Goal: Task Accomplishment & Management: Manage account settings

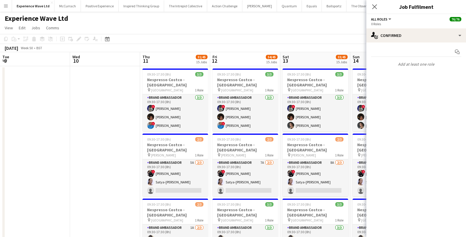
scroll to position [0, 248]
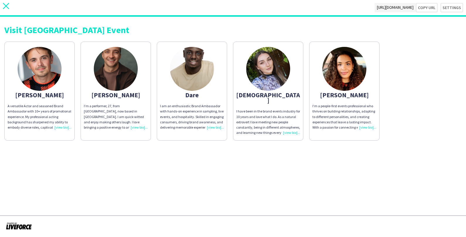
click at [6, 6] on icon at bounding box center [6, 6] width 6 height 6
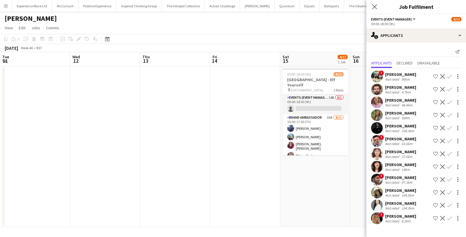
scroll to position [0, 153]
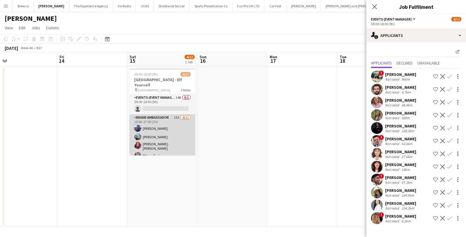
click at [178, 125] on app-card-role "Brand Ambassador 15A 4/11 10:00-17:00 (7h) Jessica Jones Johedennys Santana Cha…" at bounding box center [163, 167] width 66 height 107
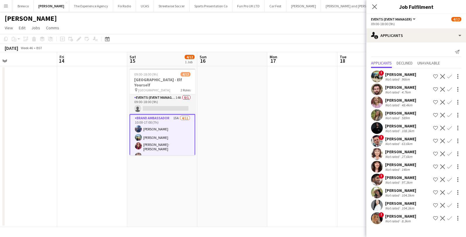
click at [178, 125] on app-card-role "Brand Ambassador 15A 4/11 10:00-17:00 (7h) Jessica Jones Johedennys Santana Cha…" at bounding box center [163, 168] width 66 height 108
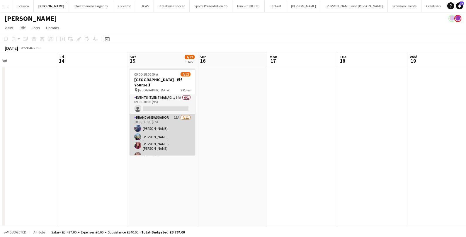
click at [178, 125] on app-card-role "Brand Ambassador 15A 4/11 10:00-17:00 (7h) Jessica Jones Johedennys Santana Cha…" at bounding box center [163, 167] width 66 height 107
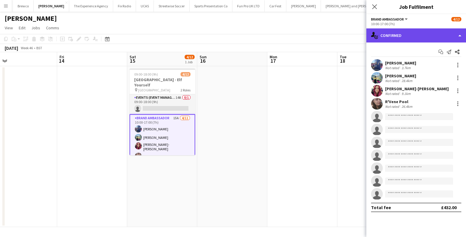
click at [403, 37] on div "single-neutral-actions-check-2 Confirmed" at bounding box center [416, 35] width 100 height 14
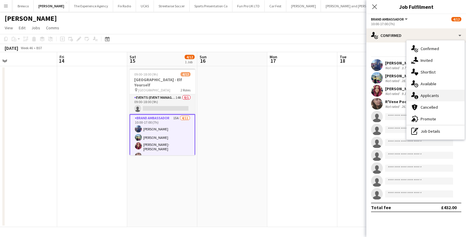
click at [420, 94] on div "single-neutral-actions-information Applicants" at bounding box center [436, 96] width 58 height 12
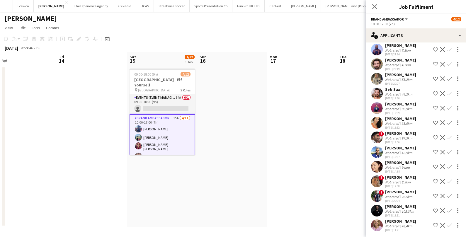
scroll to position [63, 0]
click at [238, 76] on app-date-cell at bounding box center [232, 146] width 70 height 161
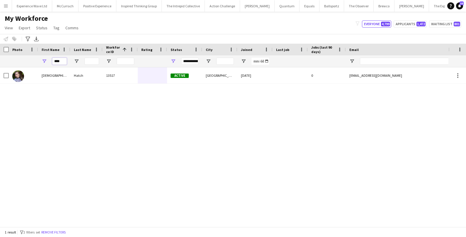
drag, startPoint x: 63, startPoint y: 62, endPoint x: 50, endPoint y: 61, distance: 12.6
click at [50, 61] on div "****" at bounding box center [54, 61] width 32 height 12
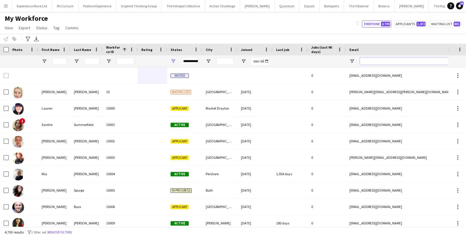
click at [363, 61] on input "Email Filter Input" at bounding box center [410, 61] width 100 height 7
paste input "**********"
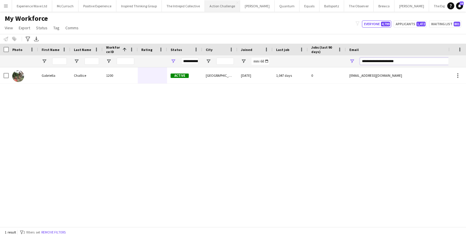
type input "**********"
drag, startPoint x: 404, startPoint y: 62, endPoint x: 359, endPoint y: 59, distance: 45.2
click at [359, 59] on div "**********" at bounding box center [404, 61] width 117 height 12
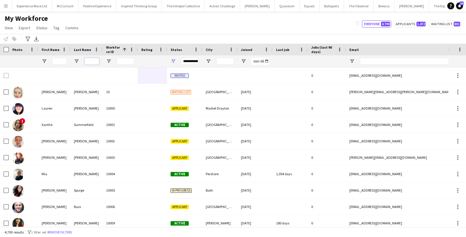
click at [94, 61] on input "Last Name Filter Input" at bounding box center [91, 61] width 15 height 7
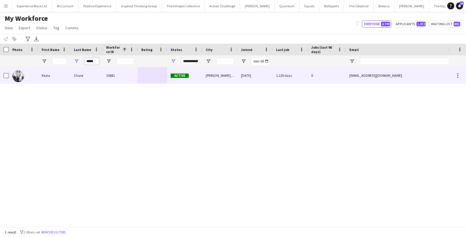
type input "*****"
click at [65, 78] on div "Kezia" at bounding box center [54, 75] width 32 height 16
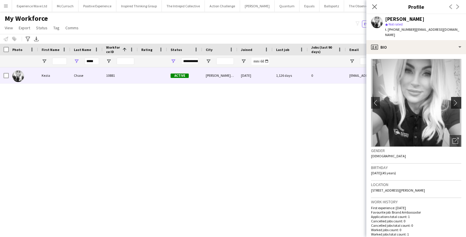
click at [457, 100] on app-icon "chevron-right" at bounding box center [457, 103] width 9 height 6
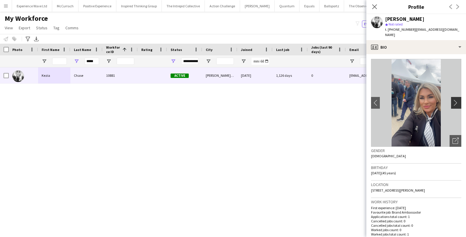
click at [457, 100] on app-icon "chevron-right" at bounding box center [457, 103] width 9 height 6
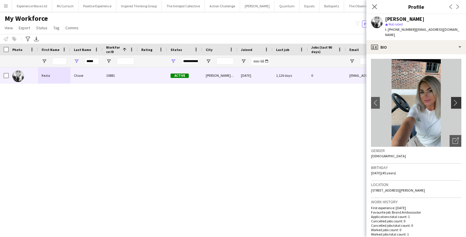
click at [457, 100] on app-icon "chevron-right" at bounding box center [457, 103] width 9 height 6
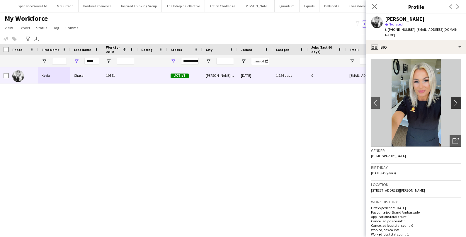
click at [457, 100] on app-icon "chevron-right" at bounding box center [457, 103] width 9 height 6
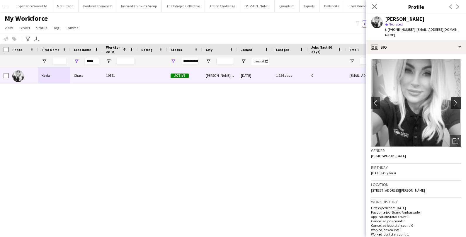
click at [457, 100] on app-icon "chevron-right" at bounding box center [457, 103] width 9 height 6
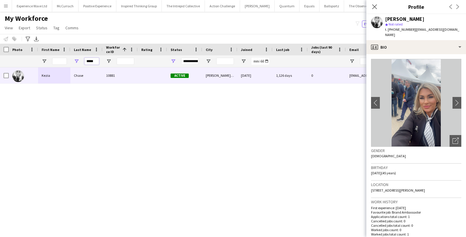
drag, startPoint x: 94, startPoint y: 63, endPoint x: 82, endPoint y: 61, distance: 12.3
click at [82, 61] on div "*****" at bounding box center [86, 61] width 32 height 12
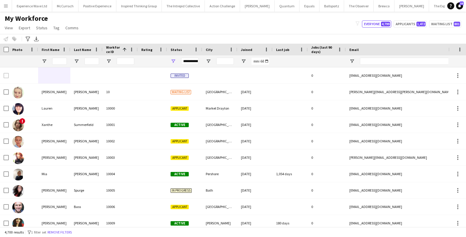
click at [69, 59] on div at bounding box center [54, 61] width 32 height 12
click at [64, 59] on input "First Name Filter Input" at bounding box center [59, 61] width 15 height 7
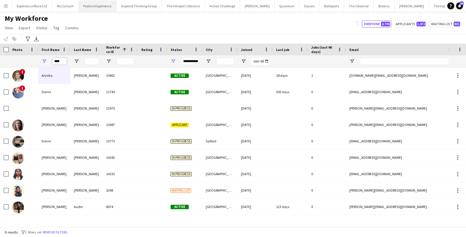
type input "****"
drag, startPoint x: 65, startPoint y: 60, endPoint x: 36, endPoint y: 57, distance: 29.2
click at [36, 57] on div "****" at bounding box center [318, 61] width 636 height 12
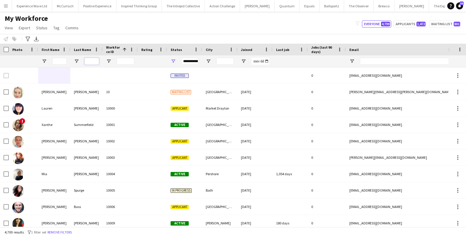
click at [89, 61] on input "Last Name Filter Input" at bounding box center [91, 61] width 15 height 7
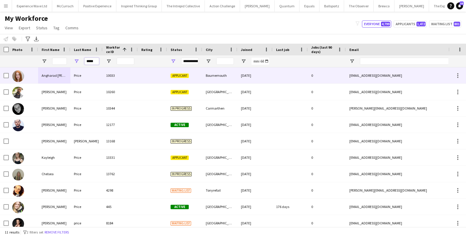
type input "*****"
click at [76, 75] on div "Price" at bounding box center [86, 75] width 32 height 16
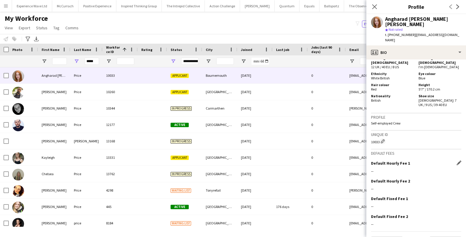
scroll to position [312, 0]
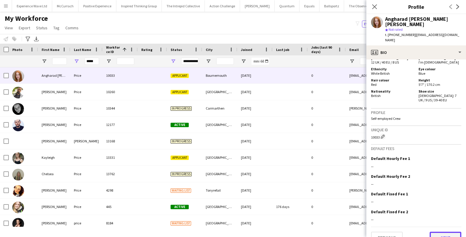
click at [446, 232] on button "Next" at bounding box center [446, 238] width 32 height 12
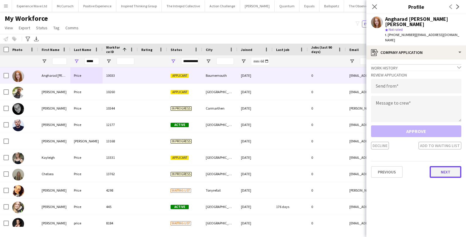
click at [449, 166] on button "Next" at bounding box center [446, 172] width 32 height 12
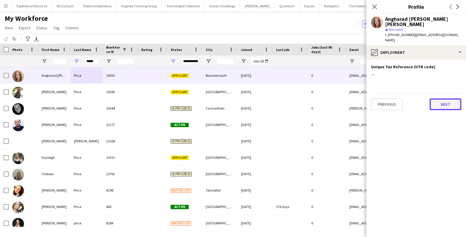
click at [449, 99] on button "Next" at bounding box center [446, 105] width 32 height 12
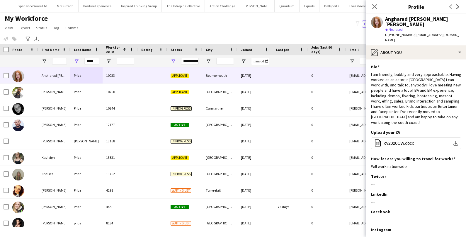
click at [6, 8] on button "Menu" at bounding box center [6, 6] width 12 height 12
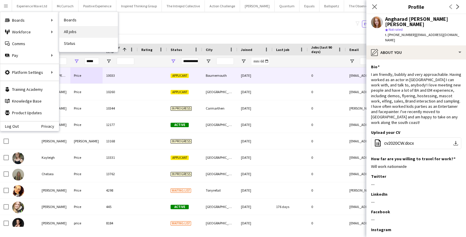
click at [80, 30] on link "All jobs" at bounding box center [88, 32] width 59 height 12
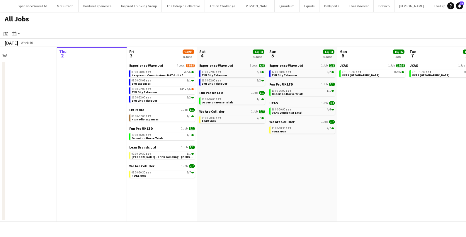
scroll to position [0, 154]
click at [150, 174] on span "BST" at bounding box center [148, 173] width 6 height 4
click at [68, 6] on button "McCurrach Close" at bounding box center [65, 5] width 26 height 11
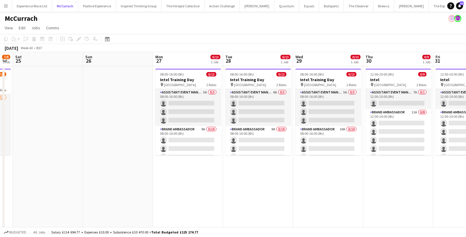
scroll to position [0, 201]
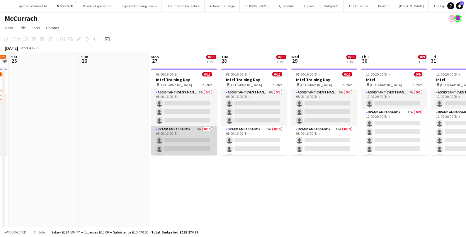
click at [189, 139] on app-card-role "Brand Ambassador 9A 0/10 08:00-16:00 (8h) single-neutral-actions single-neutral…" at bounding box center [184, 174] width 66 height 96
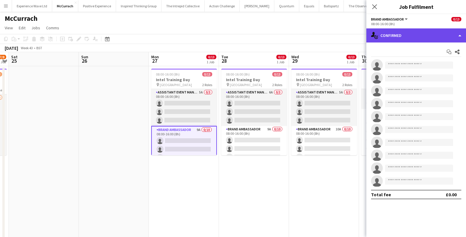
click at [408, 35] on div "single-neutral-actions-check-2 Confirmed" at bounding box center [416, 35] width 100 height 14
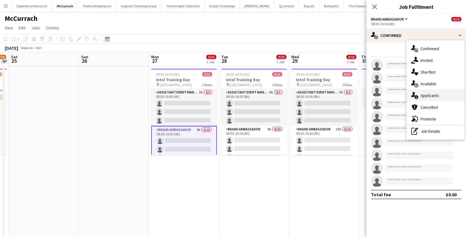
click at [421, 97] on span "Applicants" at bounding box center [430, 95] width 18 height 5
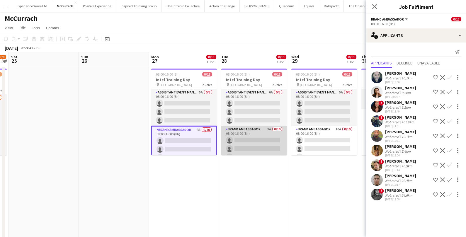
click at [252, 142] on app-card-role "Brand Ambassador 9A 0/10 08:00-16:00 (8h) single-neutral-actions single-neutral…" at bounding box center [254, 174] width 66 height 96
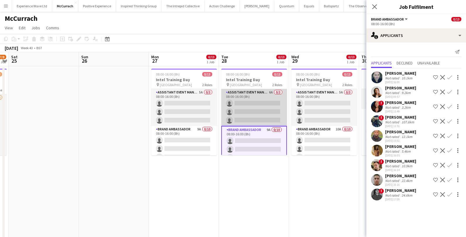
click at [274, 111] on app-card-role "Assistant Event Manager 6A 0/3 08:00-16:00 (8h) single-neutral-actions single-n…" at bounding box center [254, 107] width 66 height 37
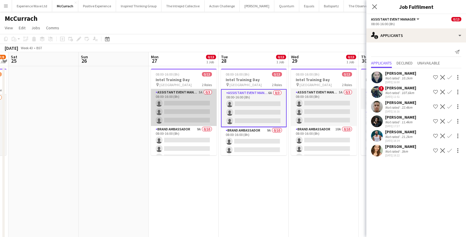
click at [206, 114] on app-card-role "Assistant Event Manager 5A 0/3 08:00-16:00 (8h) single-neutral-actions single-n…" at bounding box center [184, 107] width 66 height 37
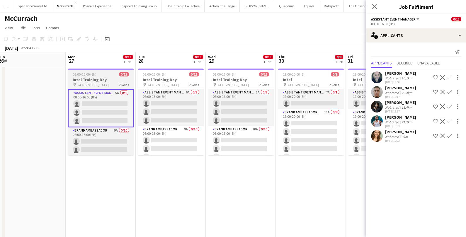
scroll to position [0, 215]
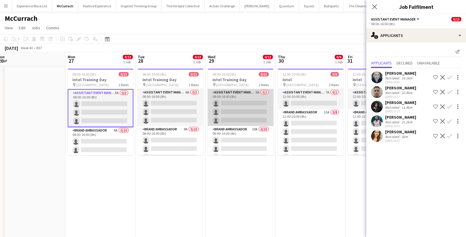
click at [243, 106] on app-card-role "Assistant Event Manager 5A 0/3 08:00-16:00 (8h) single-neutral-actions single-n…" at bounding box center [241, 107] width 66 height 37
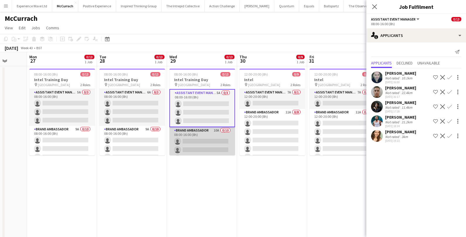
scroll to position [0, 257]
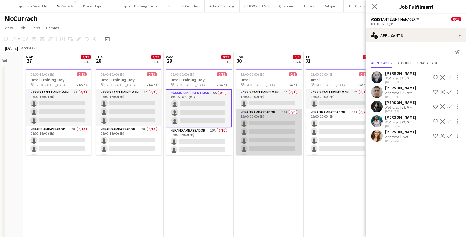
click at [292, 140] on app-card-role "Brand Ambassador 11A 0/8 12:00-20:00 (8h) single-neutral-actions single-neutral…" at bounding box center [269, 148] width 66 height 79
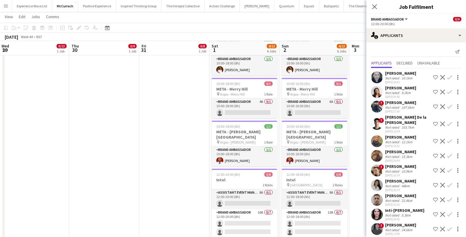
scroll to position [122, 0]
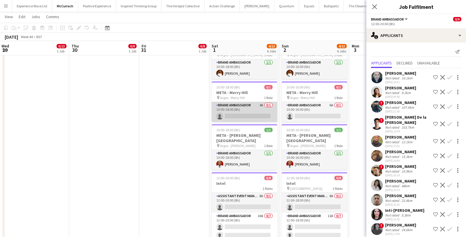
click at [256, 109] on app-card-role "Brand Ambassador 4A 0/1 10:00-18:00 (8h) single-neutral-actions" at bounding box center [245, 112] width 66 height 20
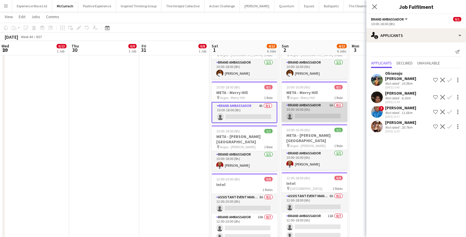
click at [316, 104] on app-card-role "Brand Ambassador 6A 0/1 10:00-16:00 (6h) single-neutral-actions" at bounding box center [315, 112] width 66 height 20
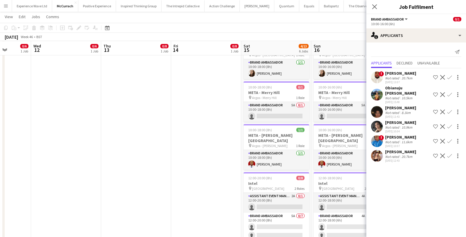
scroll to position [0, 250]
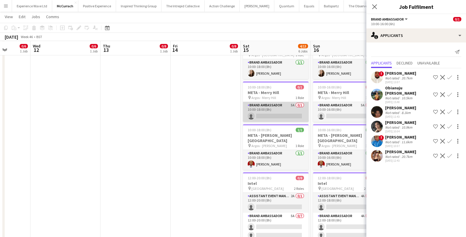
click at [290, 113] on app-card-role "Brand Ambassador 5A 0/1 10:00-18:00 (8h) single-neutral-actions" at bounding box center [276, 112] width 66 height 20
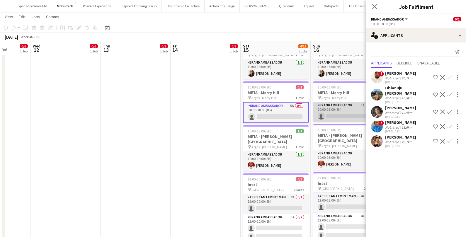
click at [338, 108] on app-card-role "Brand Ambassador 5A 0/1 10:00-16:00 (6h) single-neutral-actions" at bounding box center [346, 112] width 66 height 20
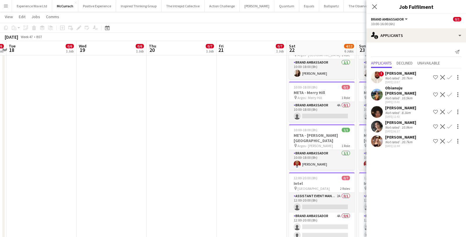
scroll to position [0, 227]
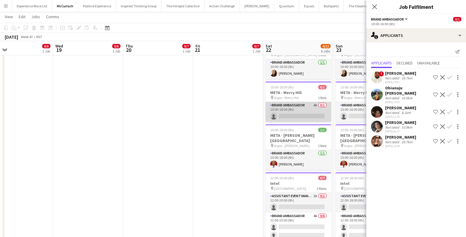
click at [299, 109] on app-card-role "Brand Ambassador 4A 0/1 10:00-18:00 (8h) single-neutral-actions" at bounding box center [299, 112] width 66 height 20
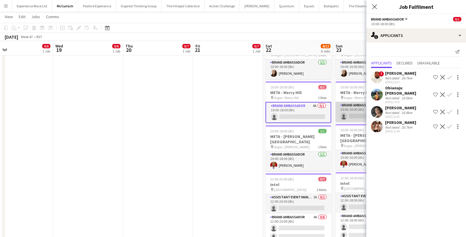
click at [354, 108] on app-card-role "Brand Ambassador 5A 0/1 10:00-16:00 (6h) single-neutral-actions" at bounding box center [369, 112] width 66 height 20
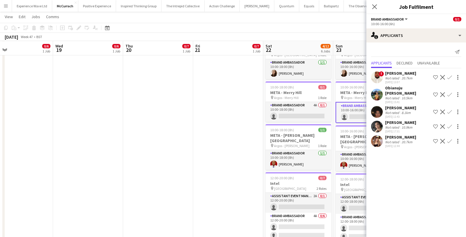
click at [382, 123] on div at bounding box center [377, 127] width 12 height 12
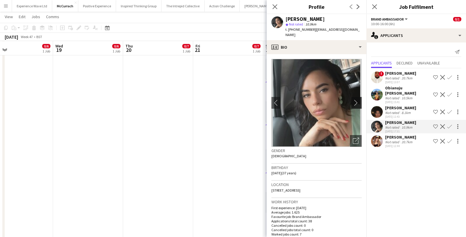
click at [360, 100] on app-icon "chevron-right" at bounding box center [357, 103] width 9 height 6
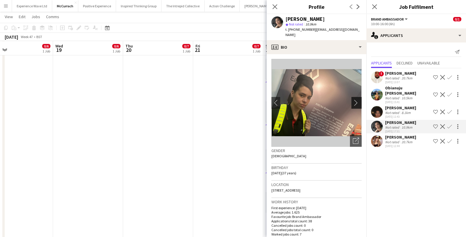
click at [360, 100] on app-icon "chevron-right" at bounding box center [357, 103] width 9 height 6
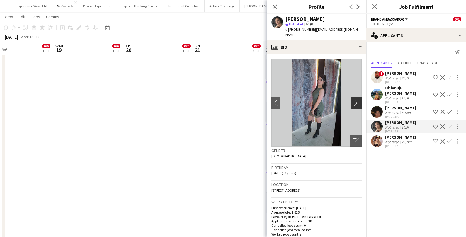
click at [361, 100] on app-icon "chevron-right" at bounding box center [357, 103] width 9 height 6
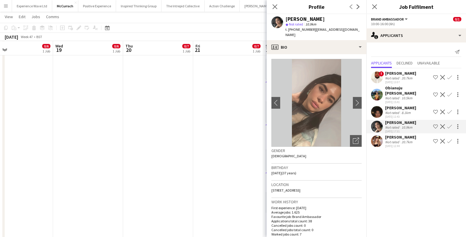
click at [217, 152] on app-date-cell "12:00-20:00 (8h) 0/7 Intel pin London 2 Roles Assistant Event Manager 4A 0/1 12…" at bounding box center [228, 108] width 70 height 328
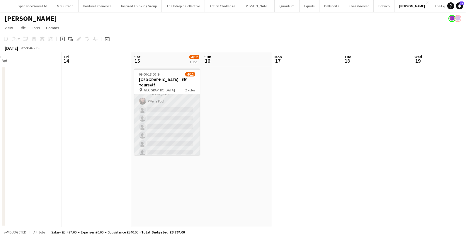
scroll to position [58, 0]
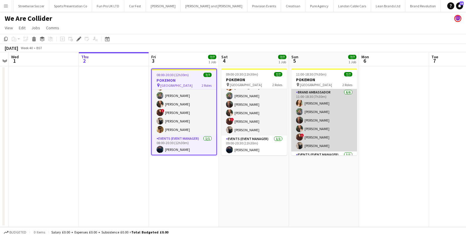
scroll to position [16, 0]
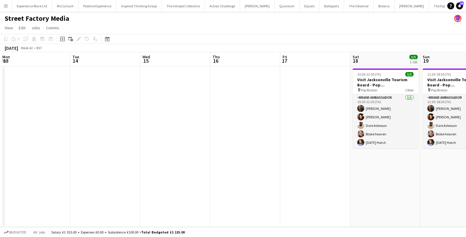
scroll to position [0, 201]
